Goal: Go to known website: Go to known website

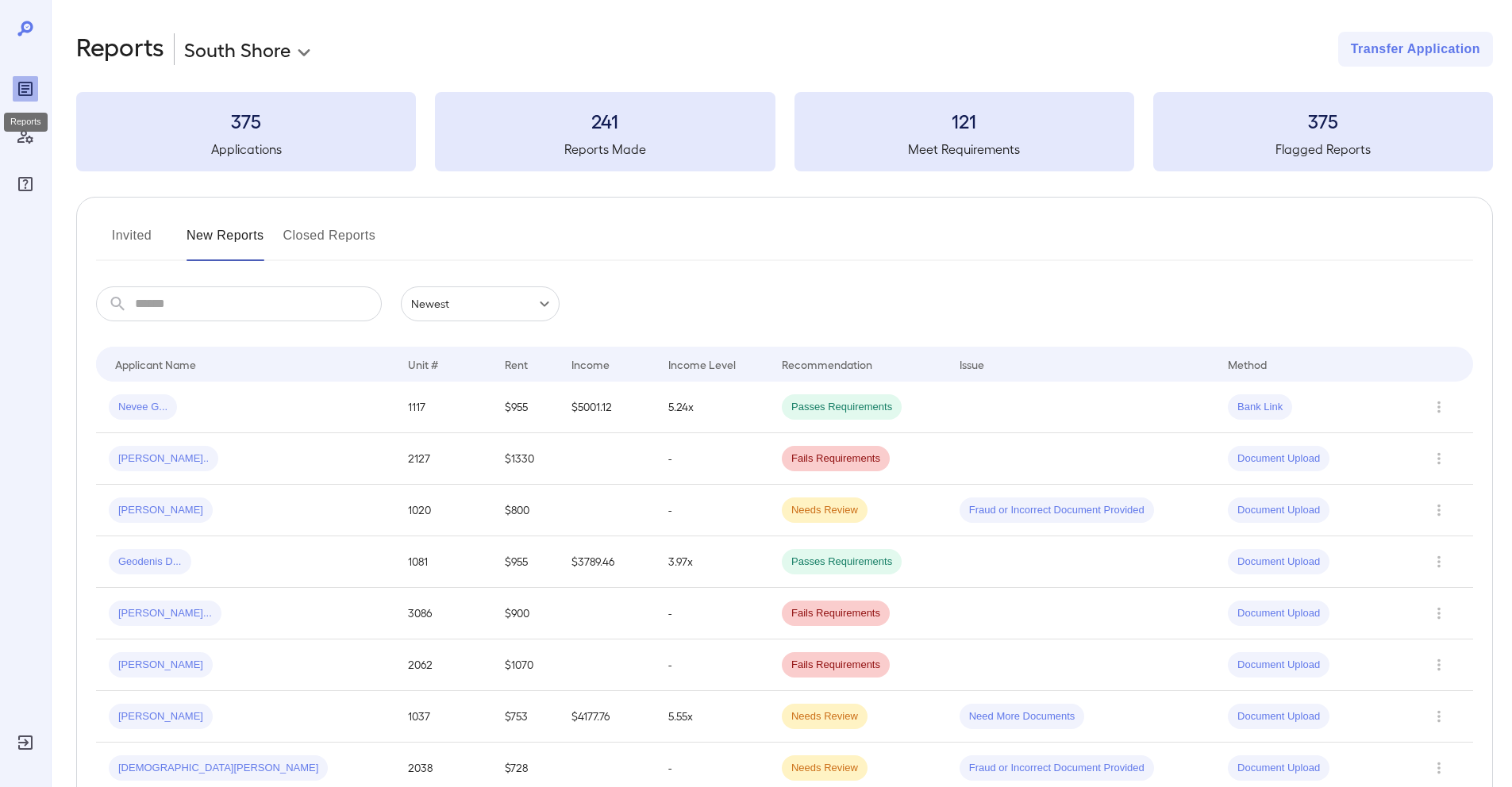
click at [23, 94] on icon "Reports" at bounding box center [25, 88] width 19 height 19
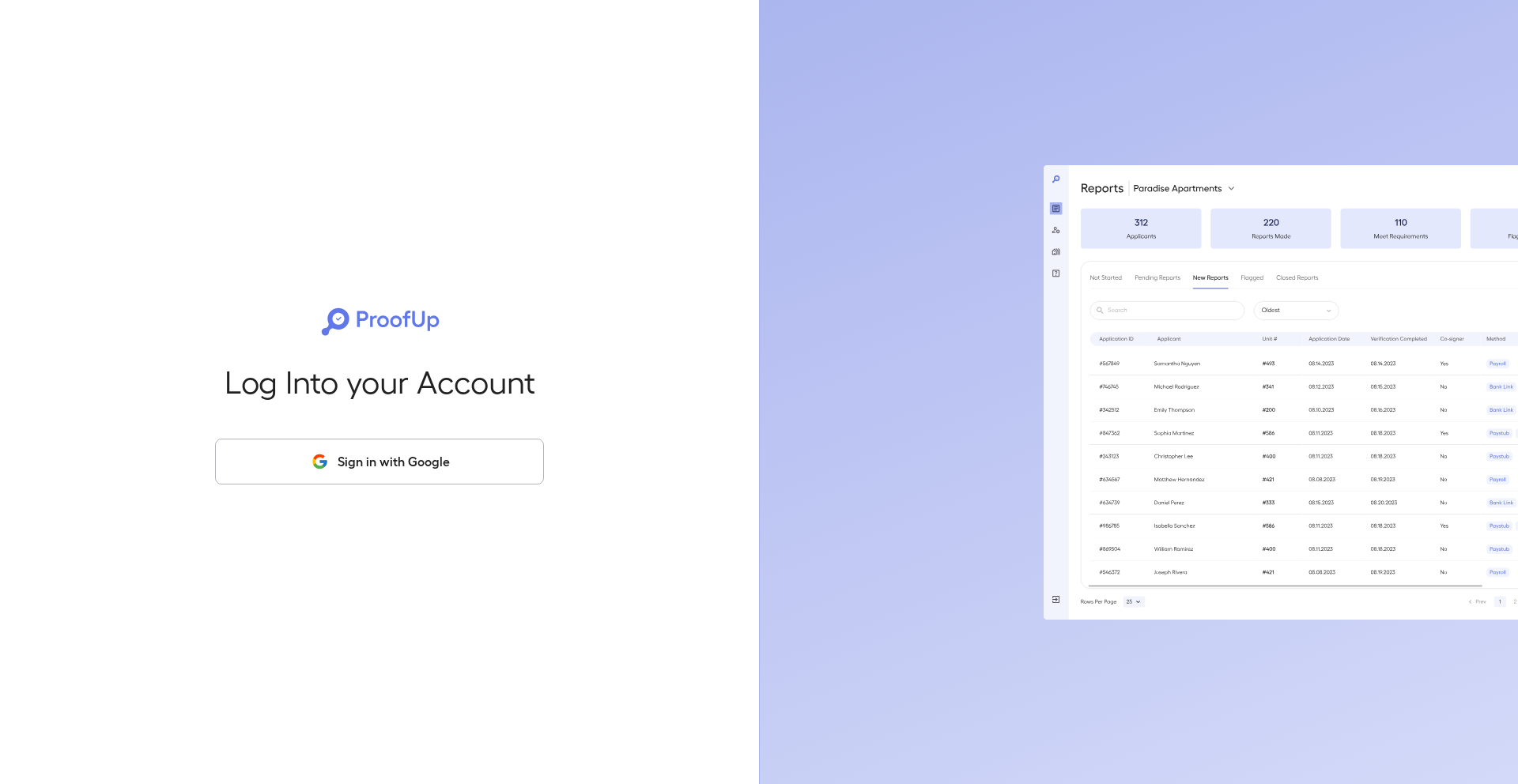
click at [139, 218] on div "Log Into your Account Sign in with Google" at bounding box center [380, 392] width 708 height 784
click at [464, 472] on button "Sign in with Google" at bounding box center [379, 461] width 329 height 46
